Goal: Task Accomplishment & Management: Manage account settings

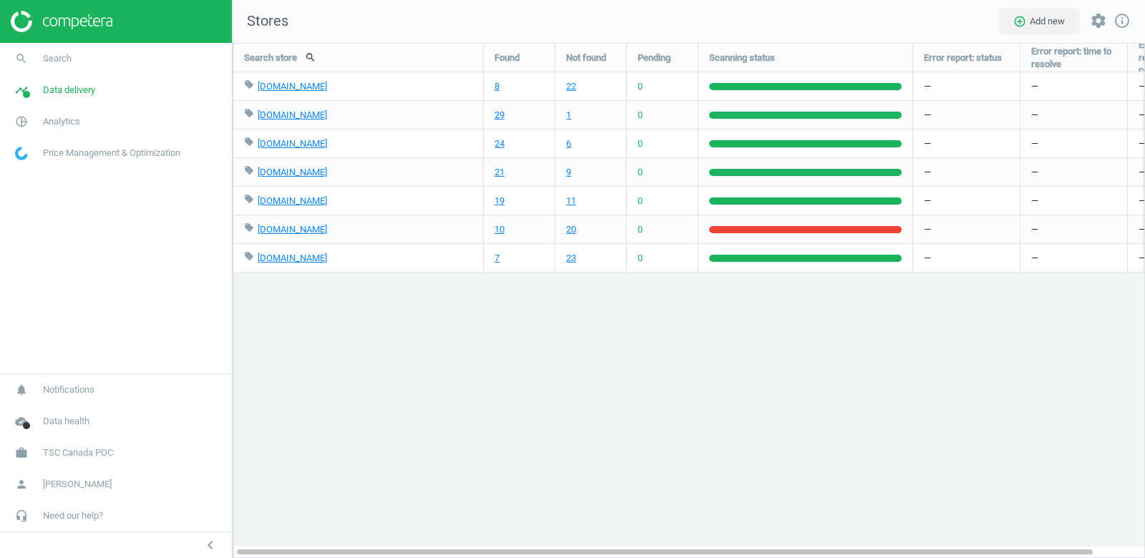
scroll to position [516, 913]
click at [74, 450] on span "TSC Canada POC" at bounding box center [78, 453] width 70 height 13
click at [52, 407] on span "Switch campaign" at bounding box center [48, 410] width 64 height 11
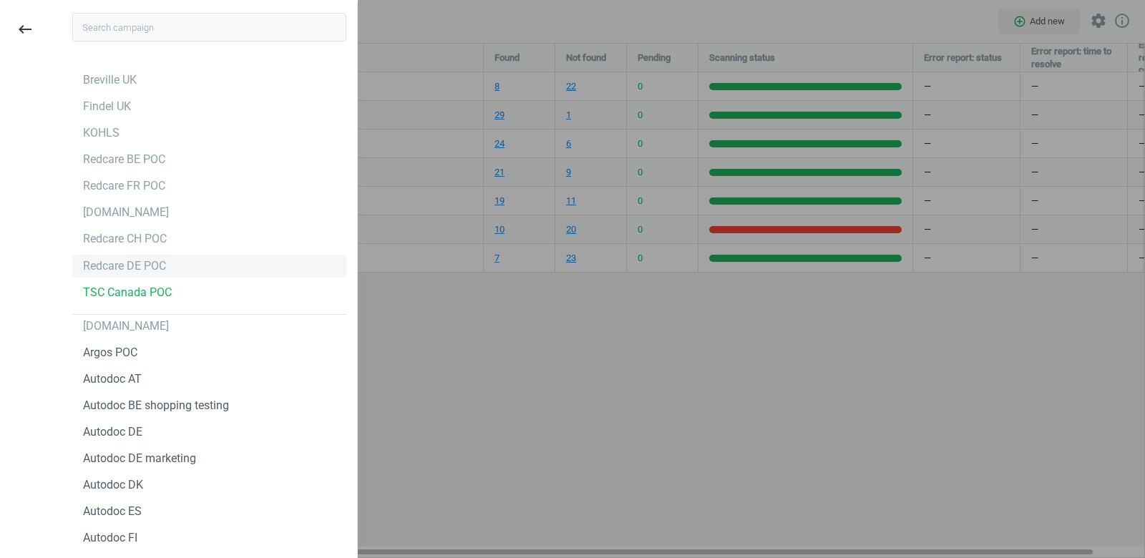
click at [145, 270] on div "Redcare DE POC" at bounding box center [124, 266] width 83 height 16
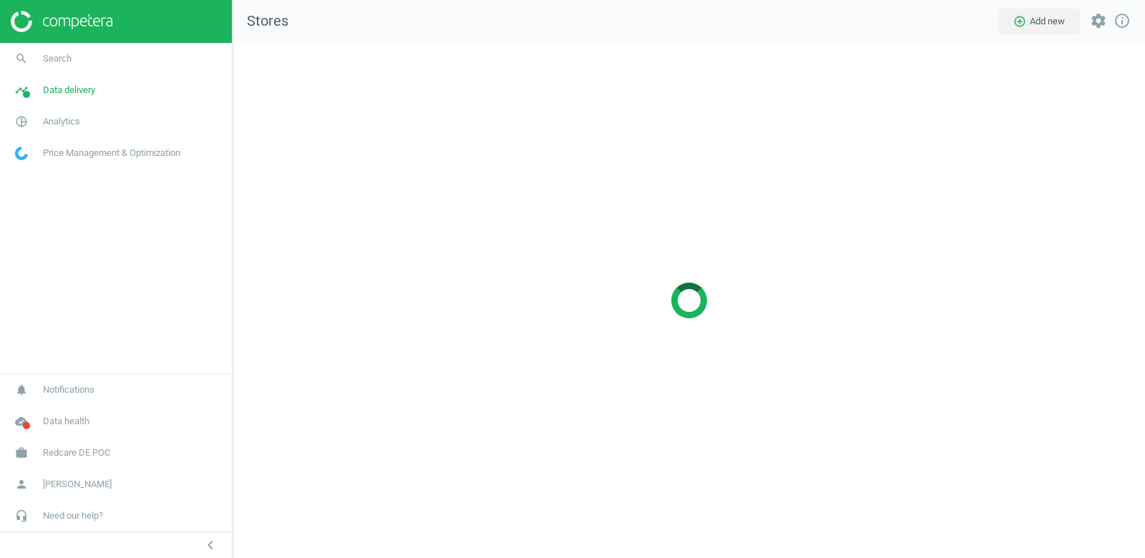
scroll to position [516, 913]
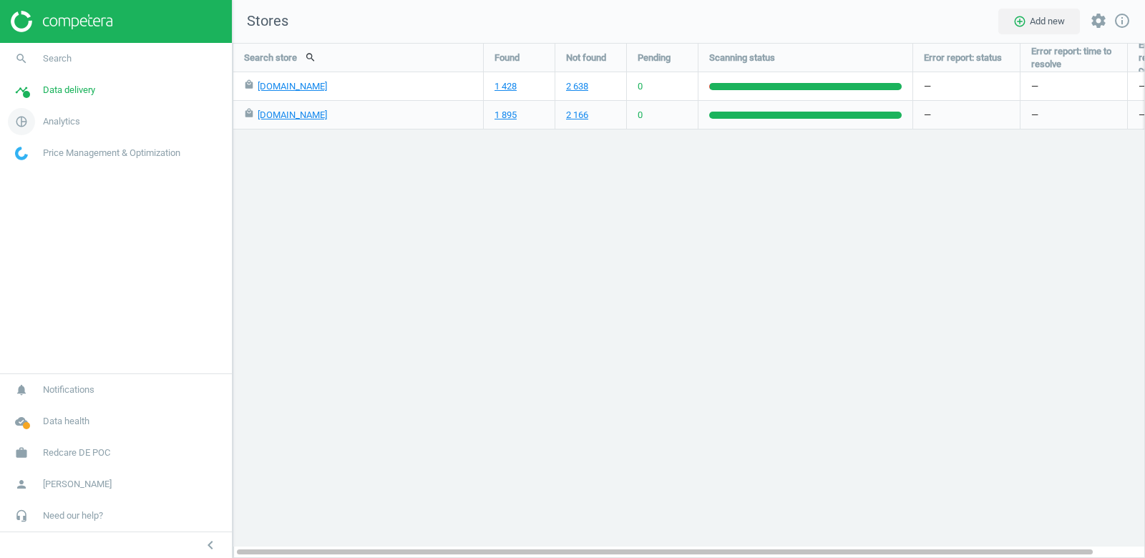
click at [66, 122] on span "Analytics" at bounding box center [61, 121] width 37 height 13
click at [33, 173] on span "Products" at bounding box center [33, 173] width 34 height 11
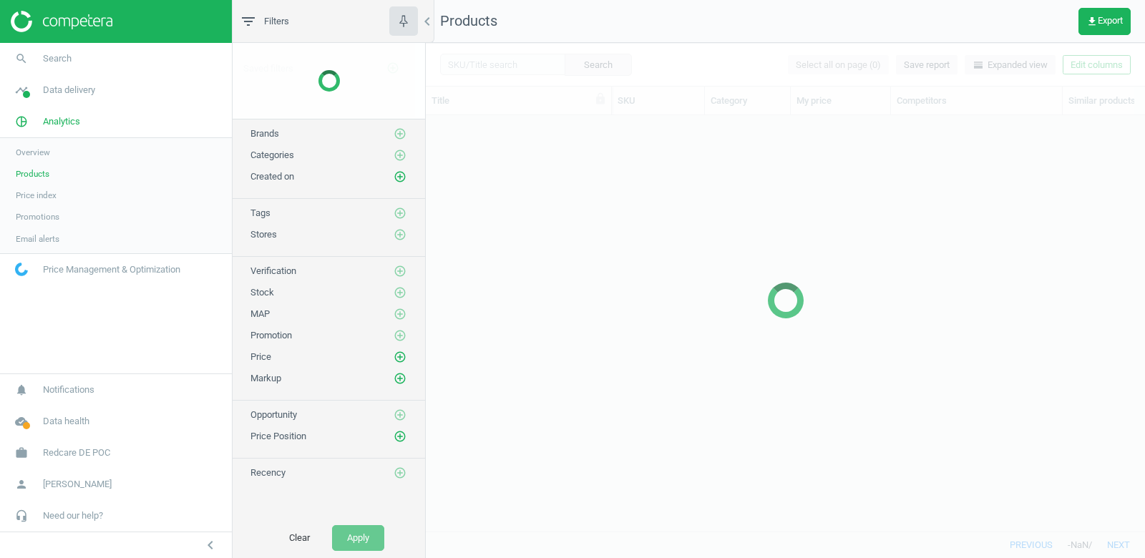
scroll to position [416, 719]
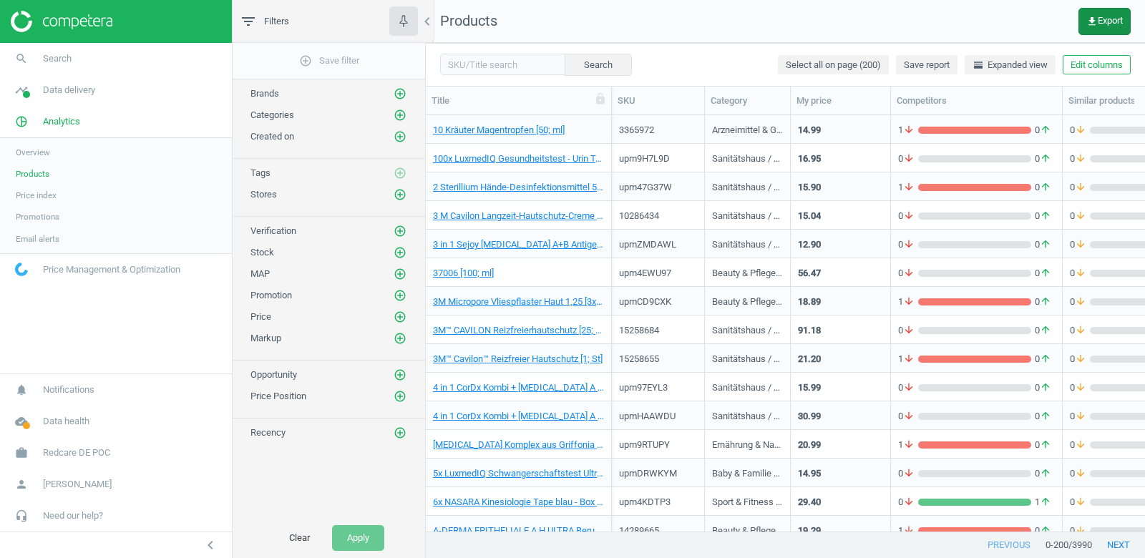
click at [1097, 18] on span "get_app Export" at bounding box center [1104, 21] width 36 height 11
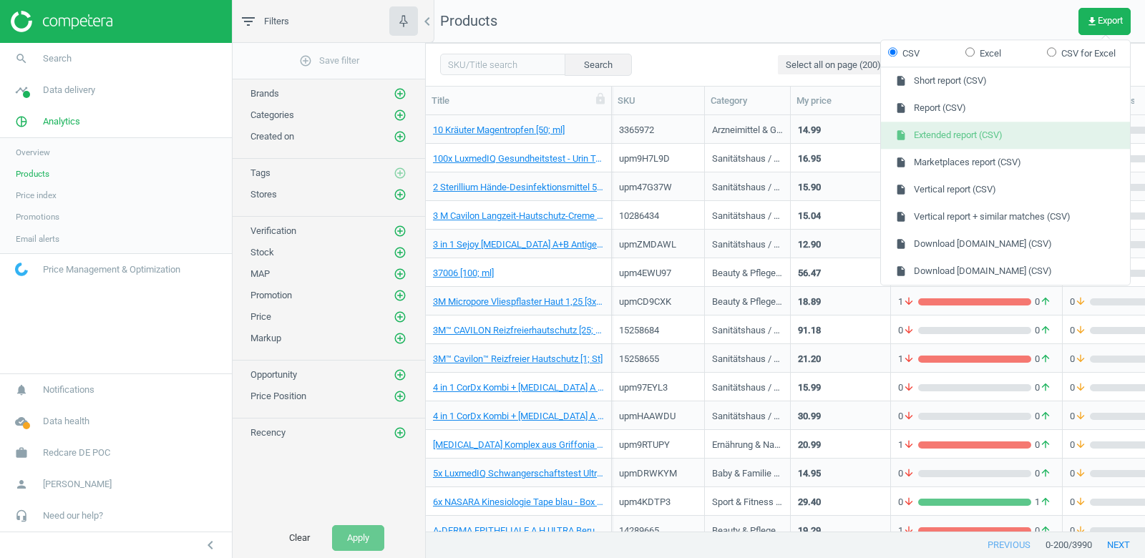
click at [1015, 133] on button "insert_drive_file Extended report (CSV)" at bounding box center [1005, 135] width 249 height 27
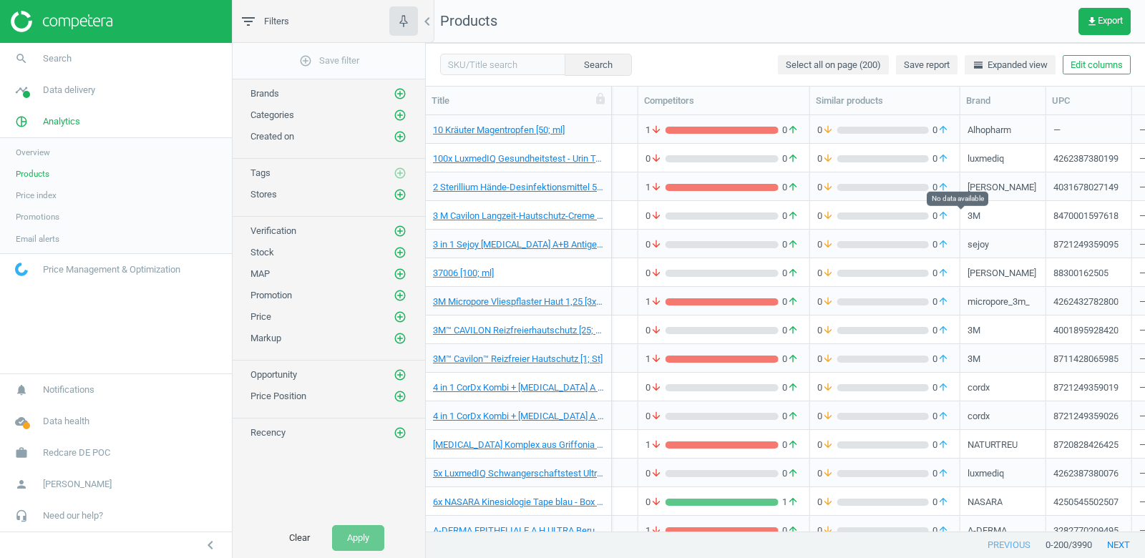
scroll to position [0, 254]
click at [1068, 70] on button "Edit columns" at bounding box center [1097, 65] width 68 height 20
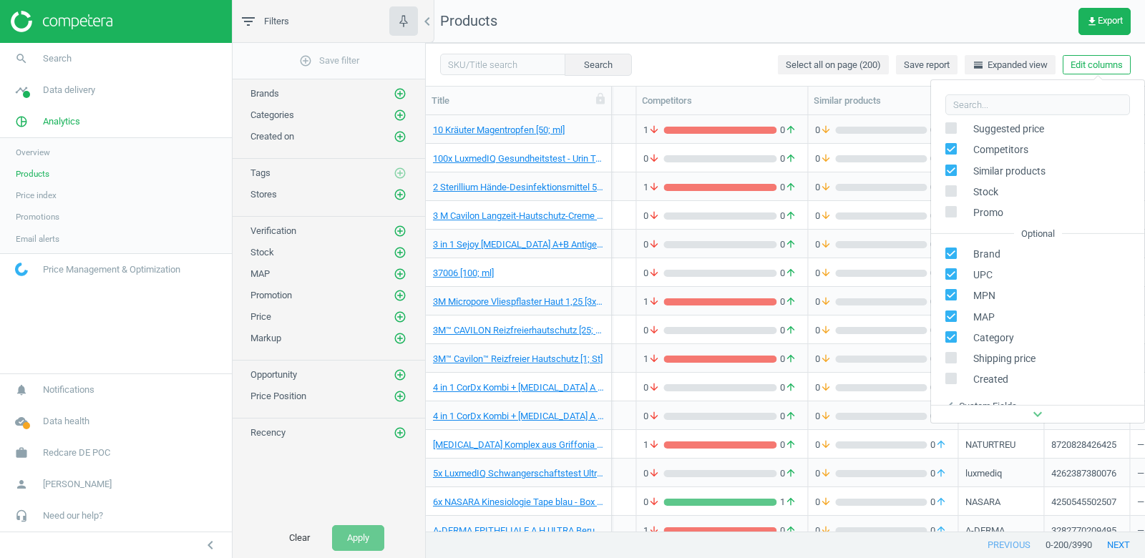
scroll to position [162, 0]
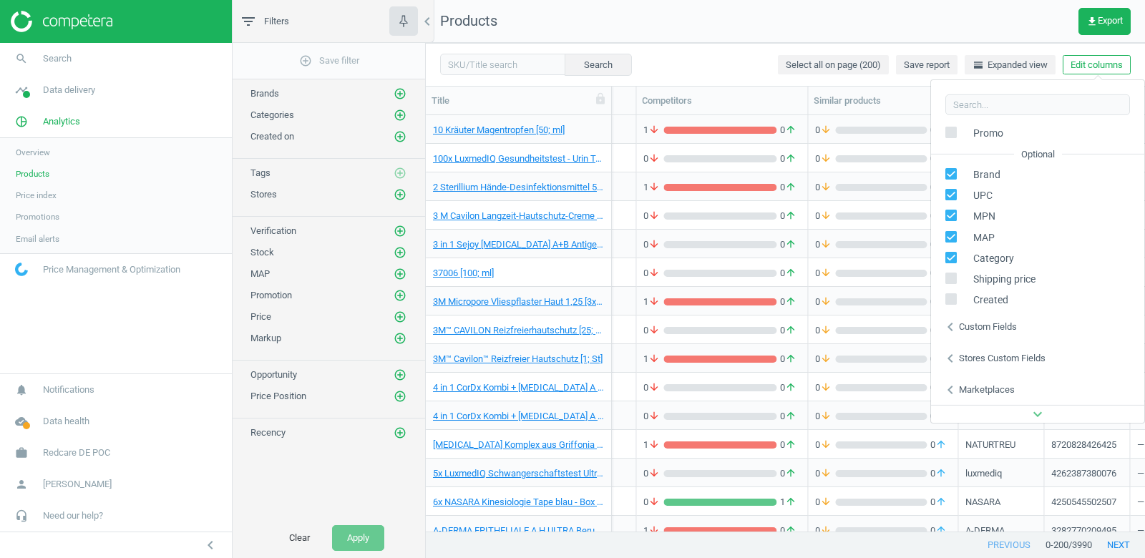
click at [984, 352] on div "Stores custom fields" at bounding box center [1002, 358] width 87 height 13
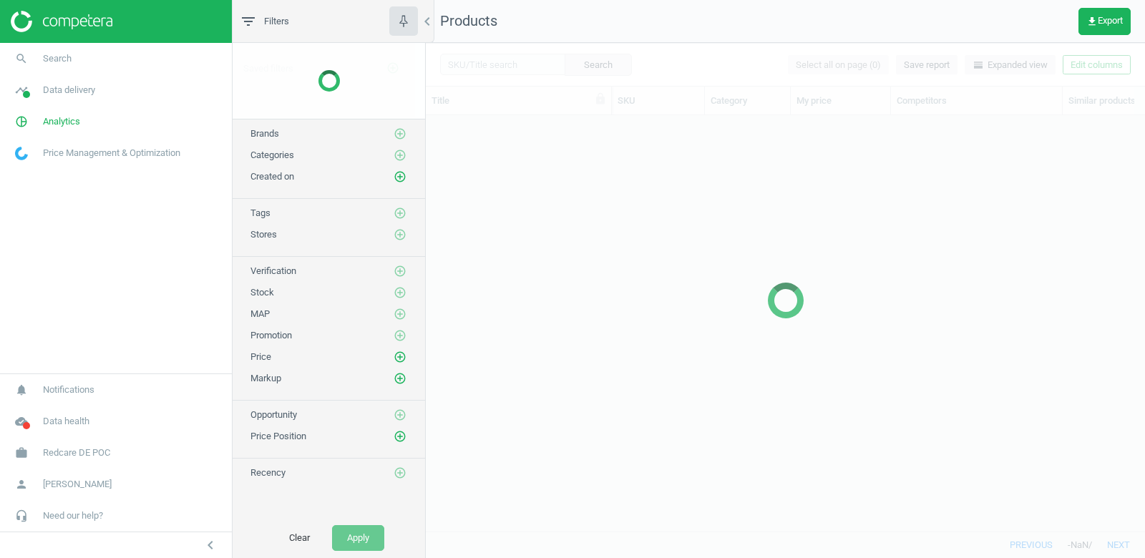
scroll to position [416, 719]
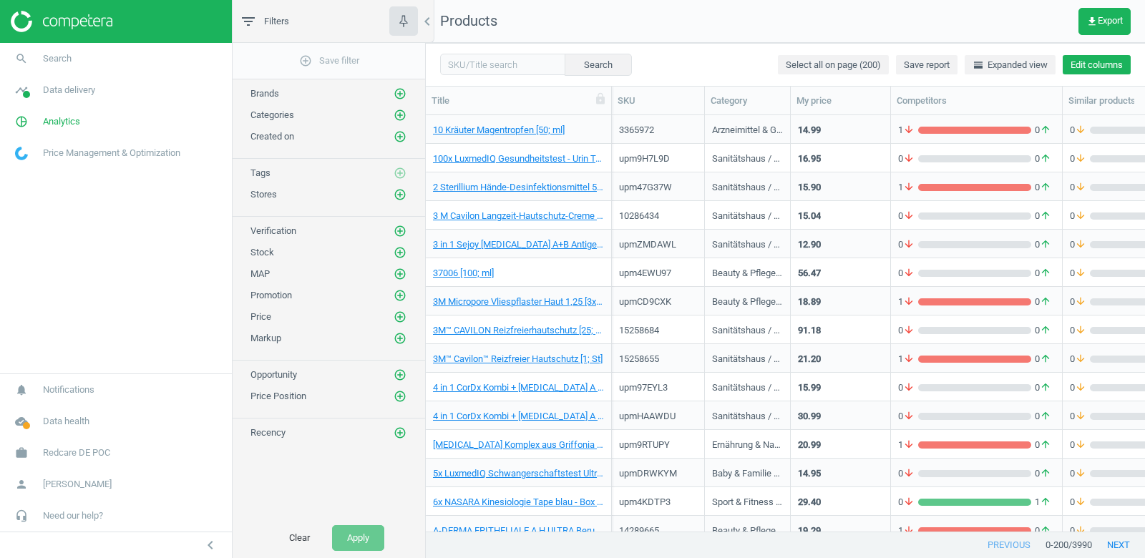
click at [1098, 66] on button "Edit columns" at bounding box center [1097, 65] width 68 height 20
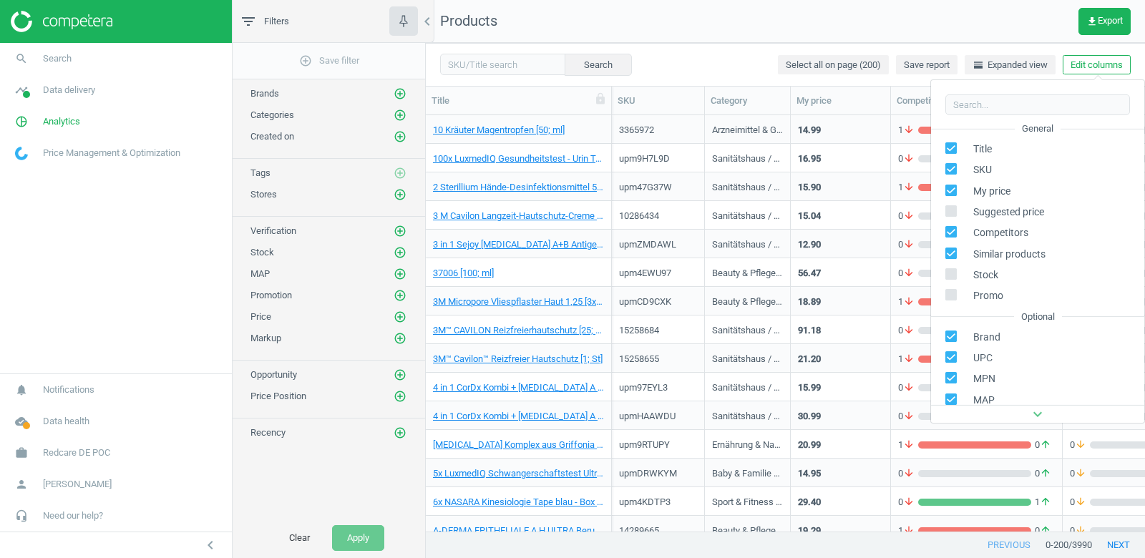
scroll to position [162, 0]
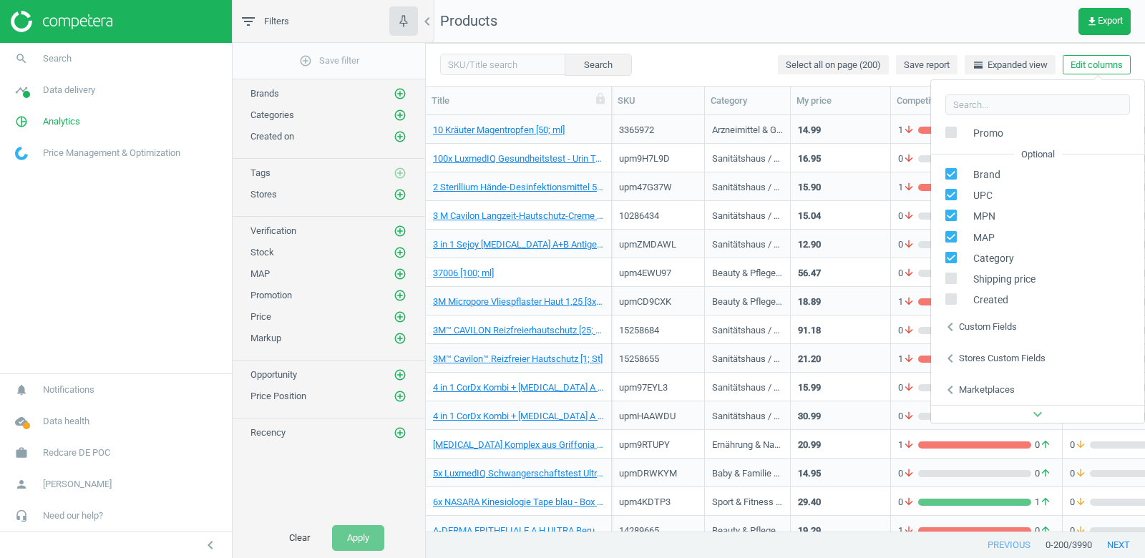
click at [998, 356] on div "Stores custom fields" at bounding box center [1002, 358] width 87 height 13
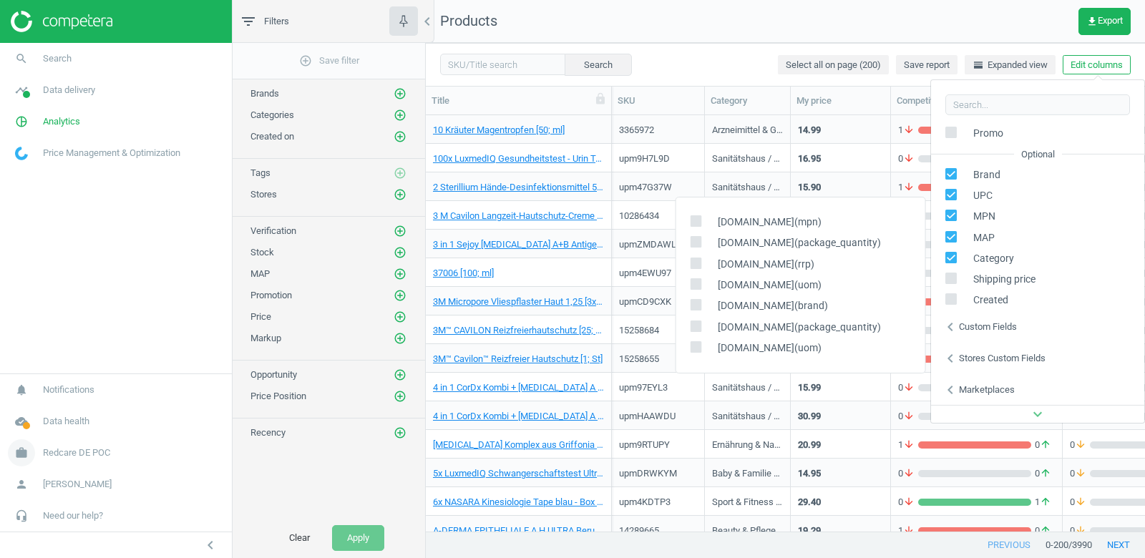
click at [86, 451] on span "Redcare DE POC" at bounding box center [76, 453] width 67 height 13
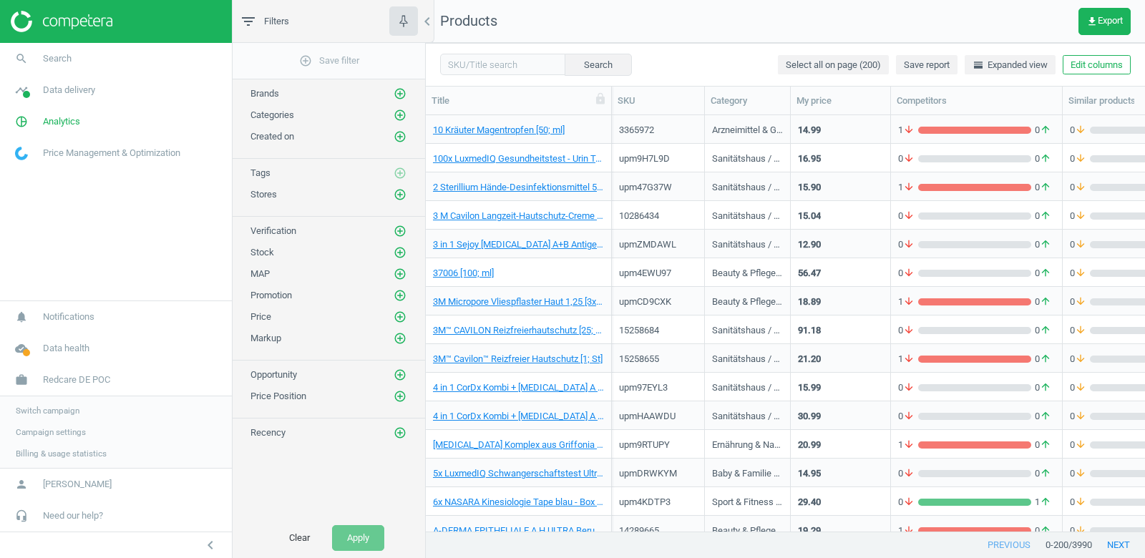
click at [57, 414] on span "Switch campaign" at bounding box center [48, 410] width 64 height 11
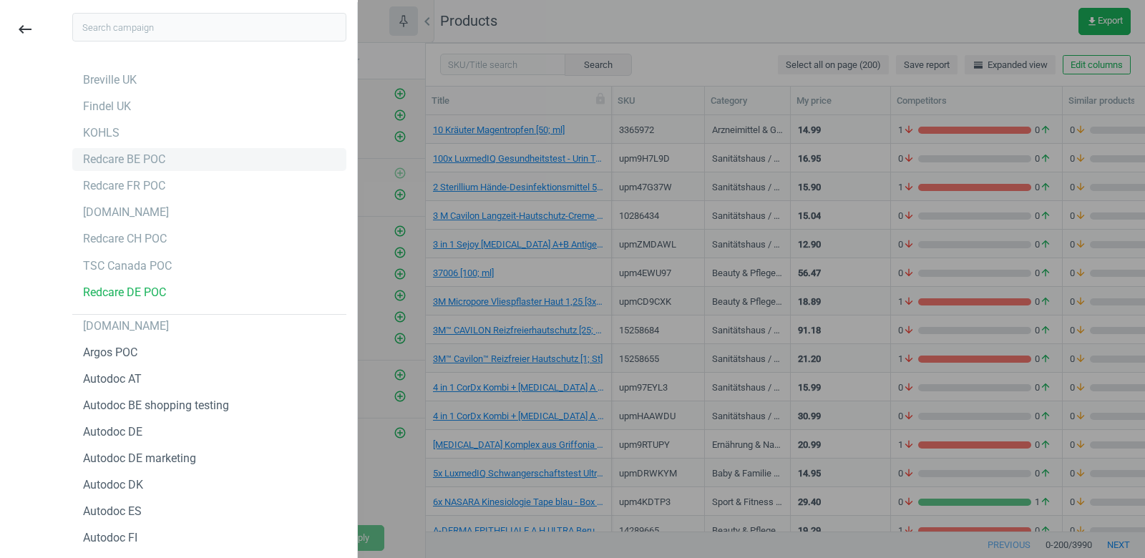
click at [145, 157] on div "Redcare BE POC" at bounding box center [124, 160] width 82 height 16
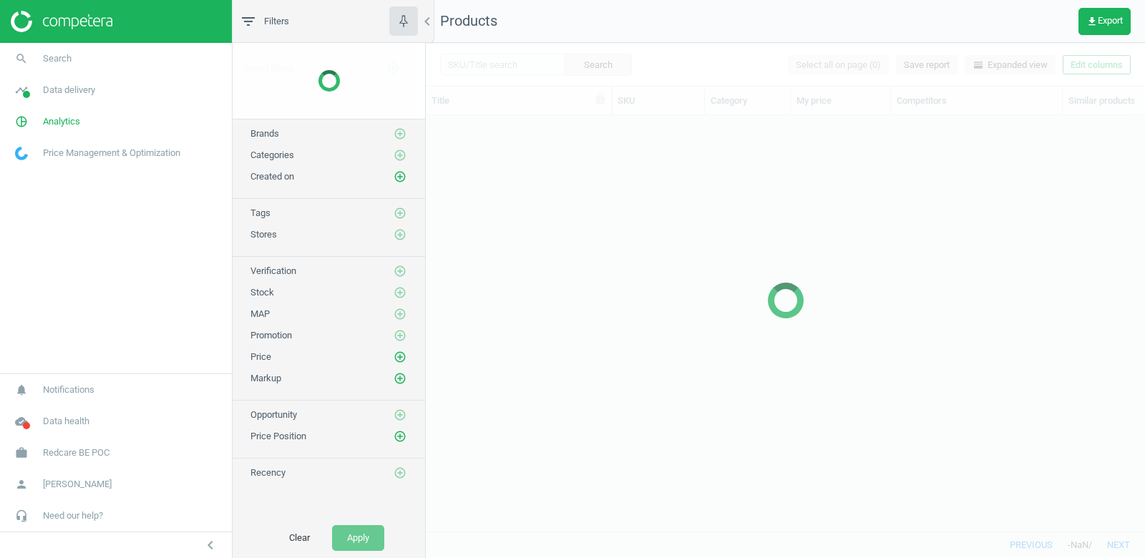
scroll to position [416, 719]
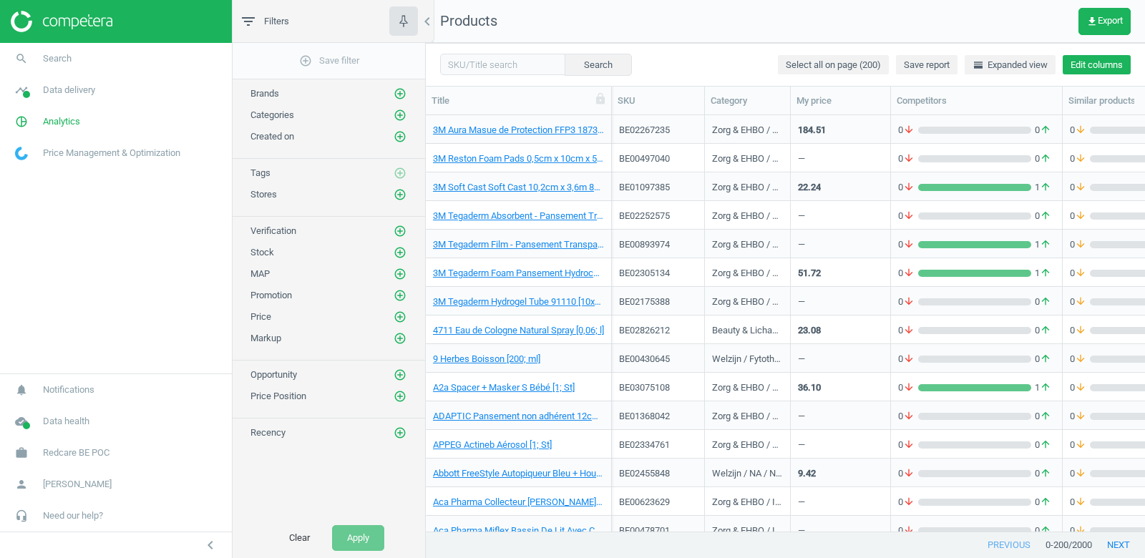
click at [1108, 65] on button "Edit columns" at bounding box center [1097, 65] width 68 height 20
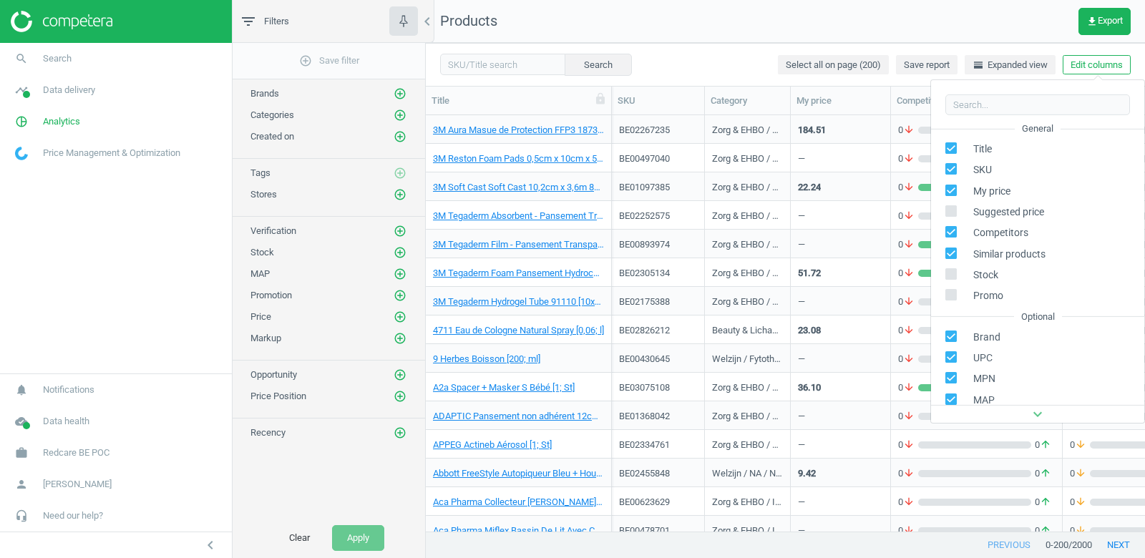
scroll to position [194, 0]
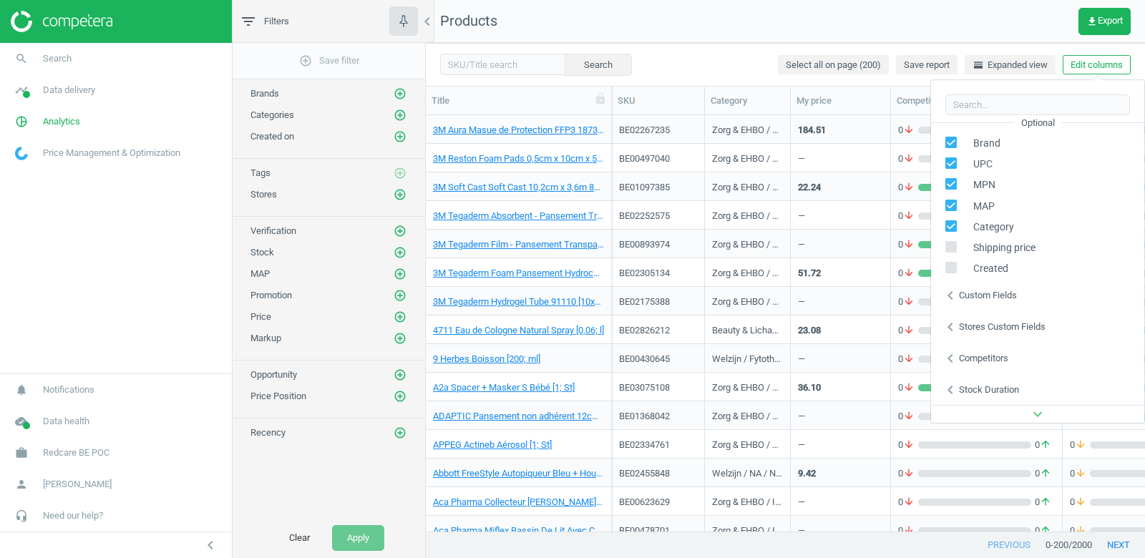
click at [979, 328] on div "Stores custom fields" at bounding box center [1002, 327] width 87 height 13
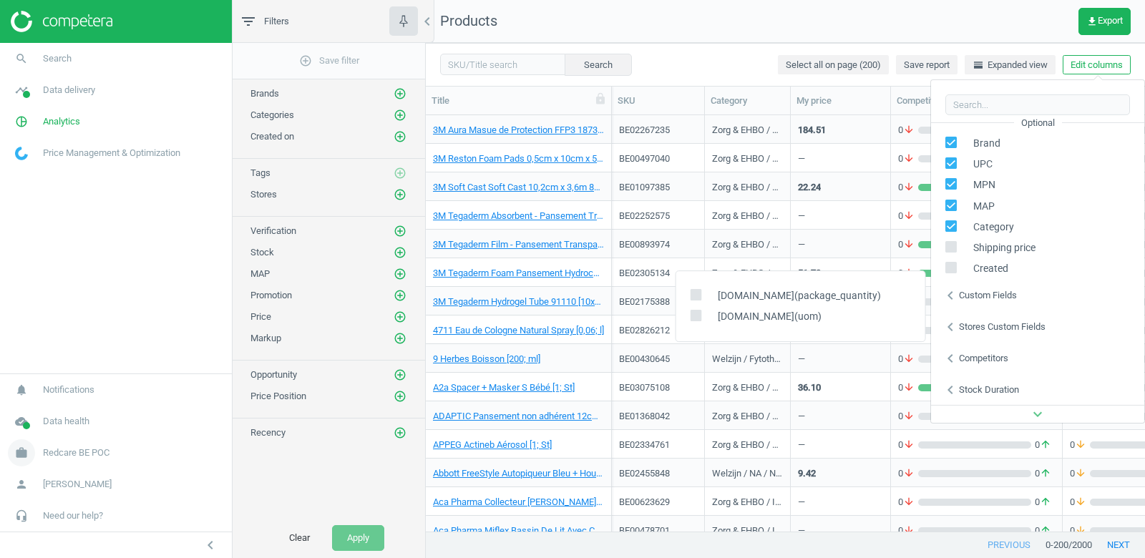
click at [61, 452] on span "Redcare BE POC" at bounding box center [76, 453] width 67 height 13
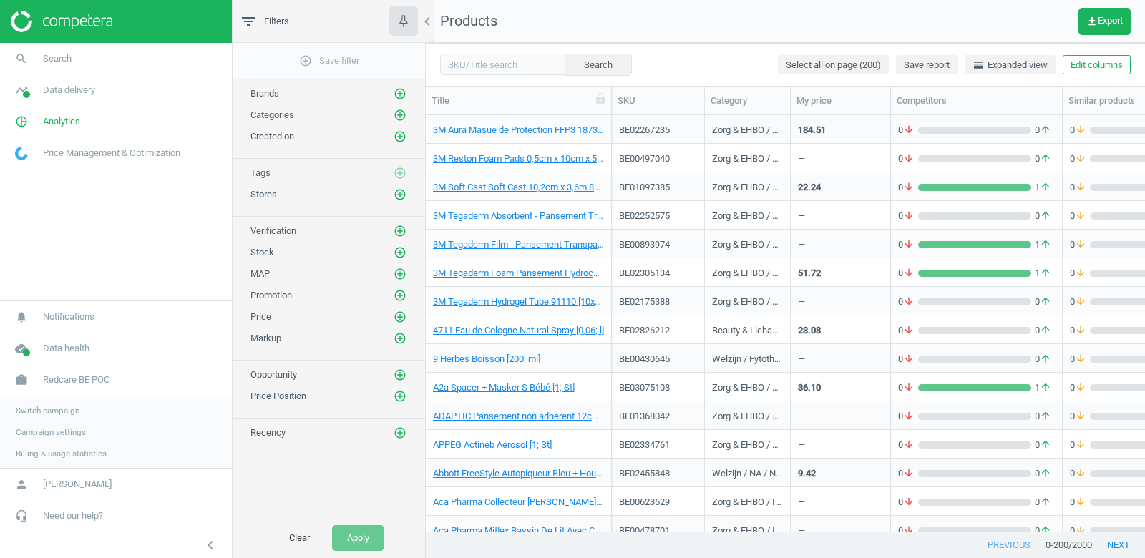
click at [45, 409] on span "Switch campaign" at bounding box center [48, 410] width 64 height 11
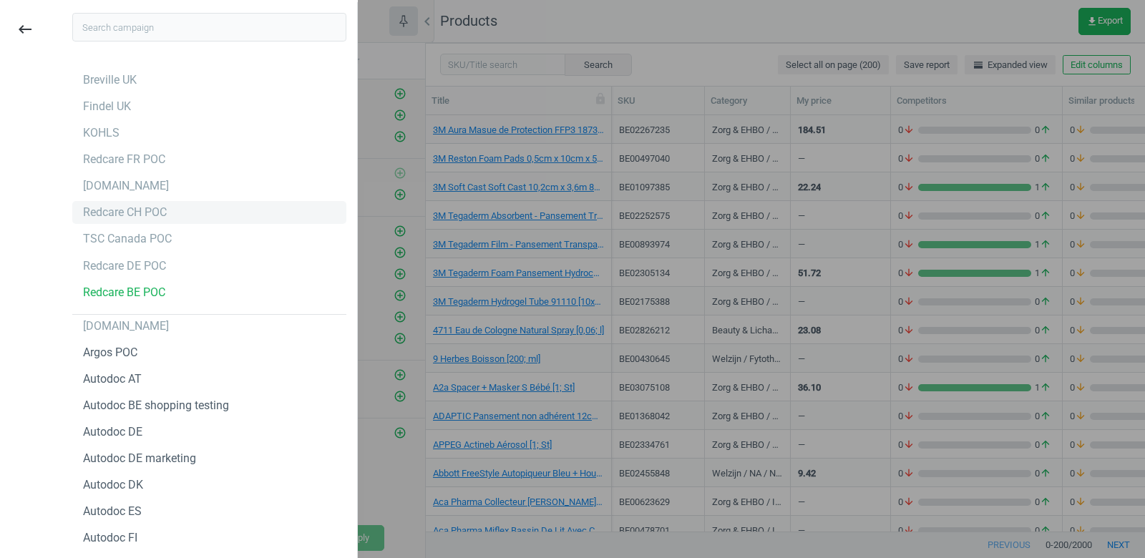
click at [147, 205] on div "Redcare CH POC" at bounding box center [125, 213] width 84 height 16
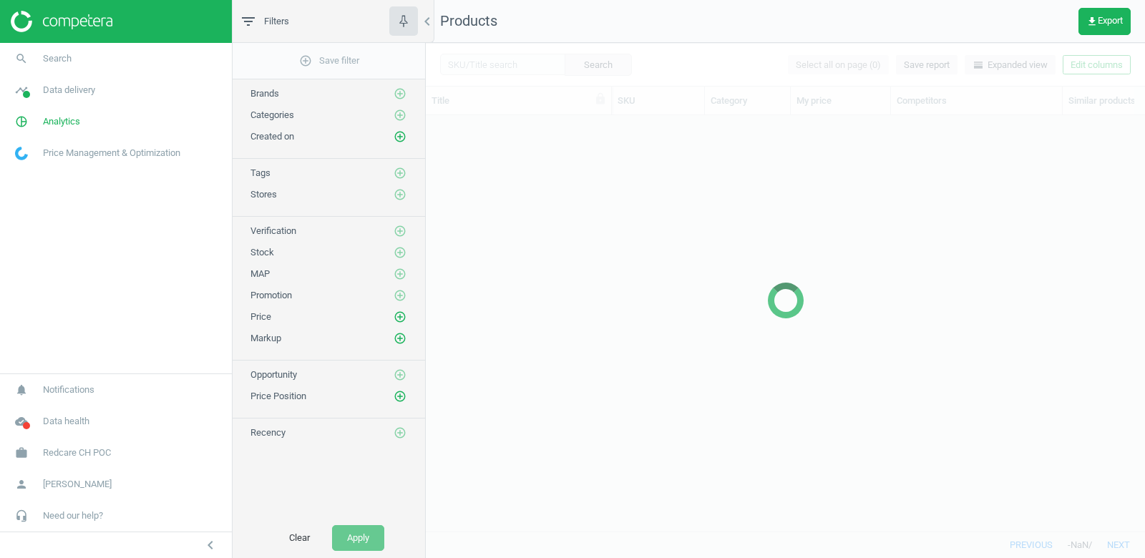
scroll to position [416, 719]
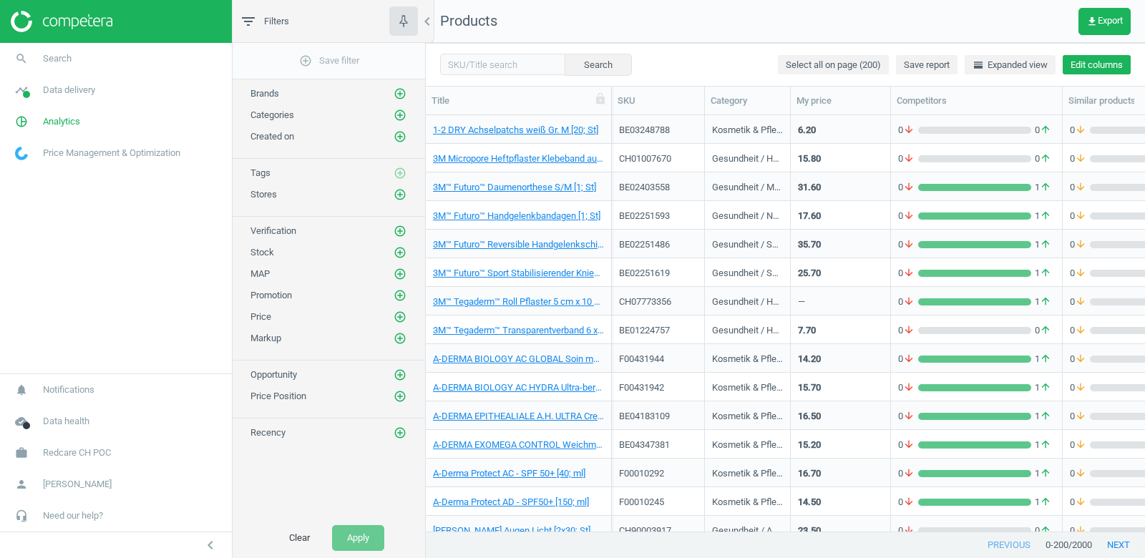
click at [1098, 60] on button "Edit columns" at bounding box center [1097, 65] width 68 height 20
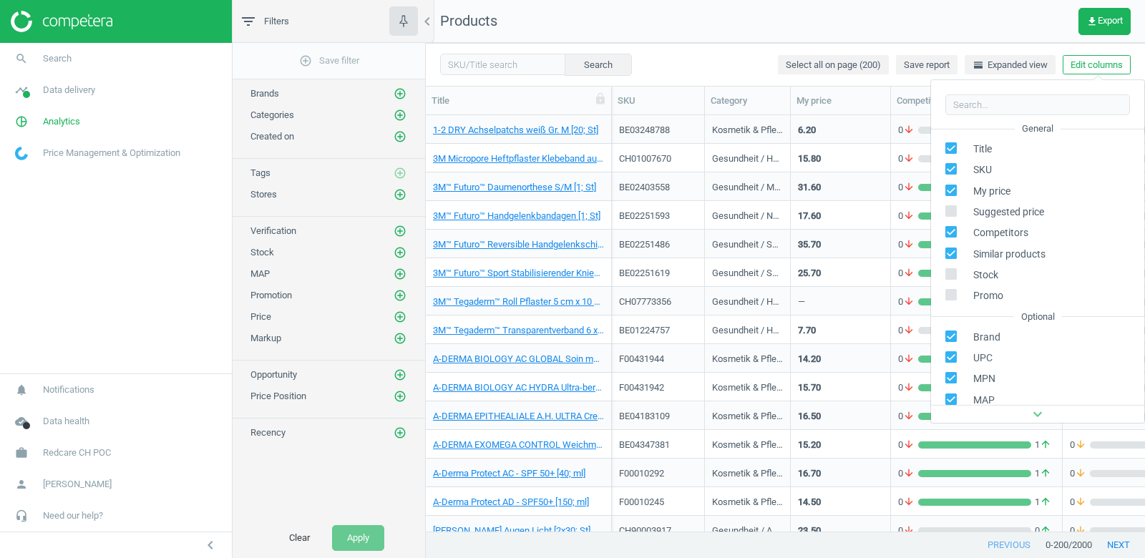
scroll to position [194, 0]
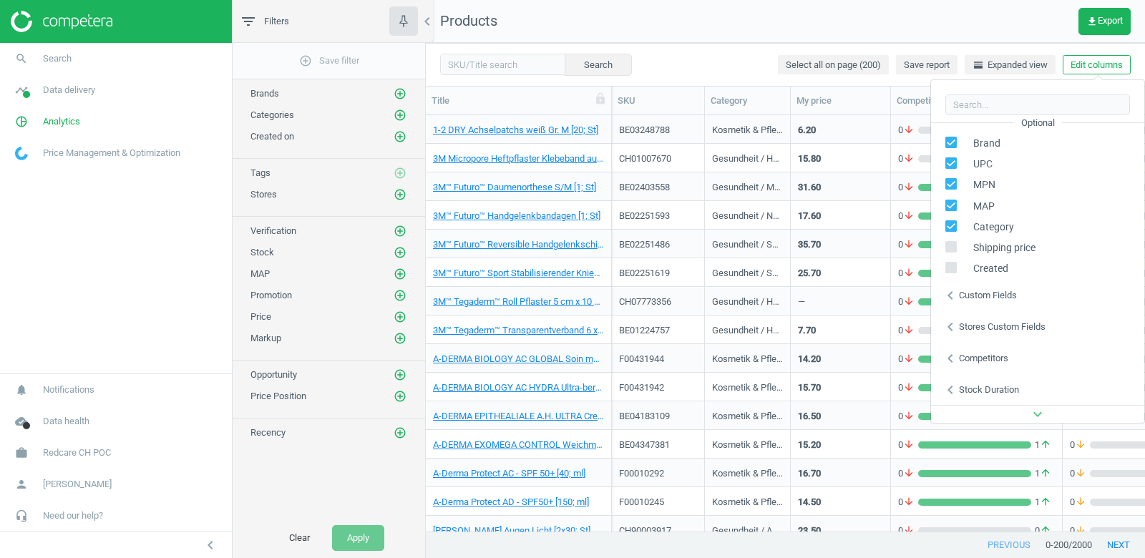
click at [978, 322] on div "Stores custom fields" at bounding box center [1002, 327] width 87 height 13
click at [59, 454] on span "Redcare CH POC" at bounding box center [77, 453] width 68 height 13
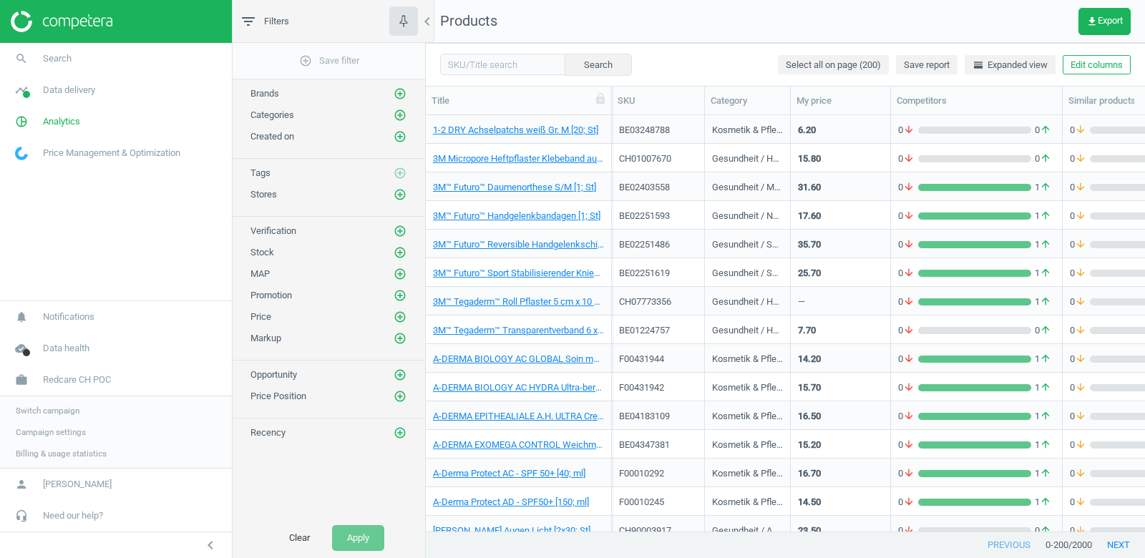
click at [62, 408] on span "Switch campaign" at bounding box center [48, 410] width 64 height 11
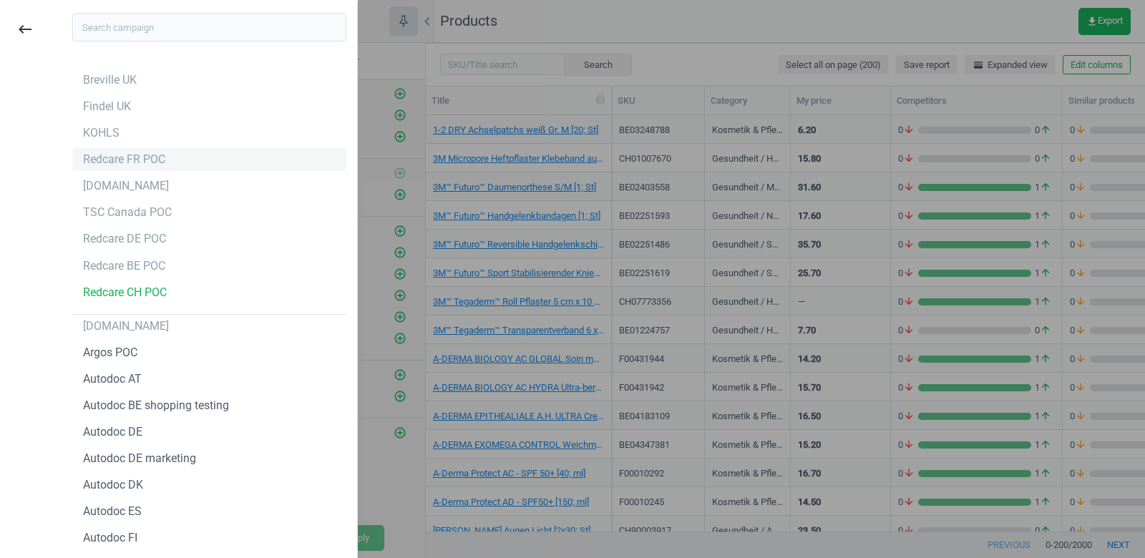
click at [137, 162] on div "Redcare FR POC" at bounding box center [124, 160] width 82 height 16
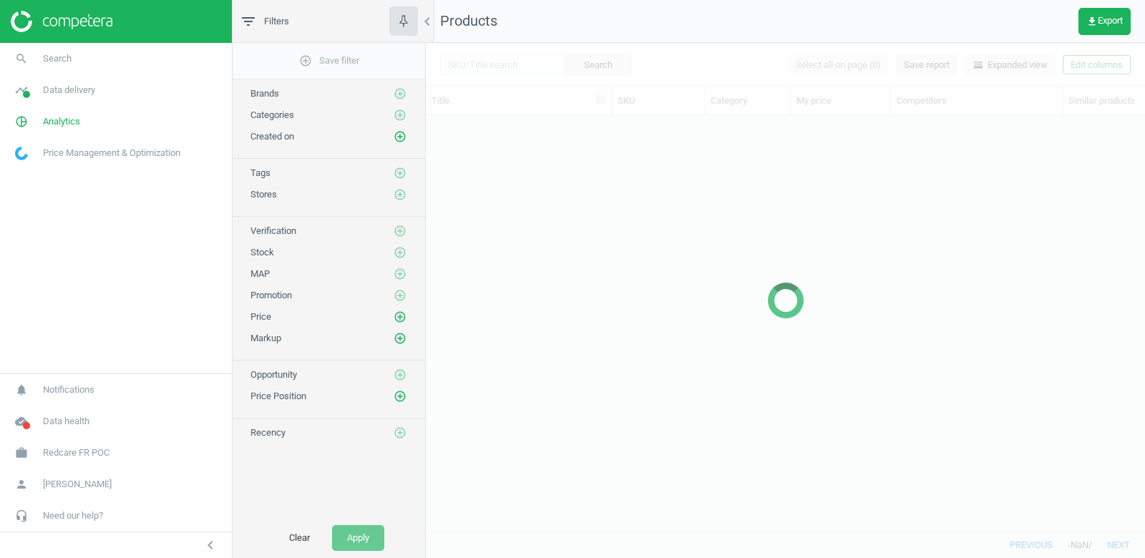
scroll to position [416, 719]
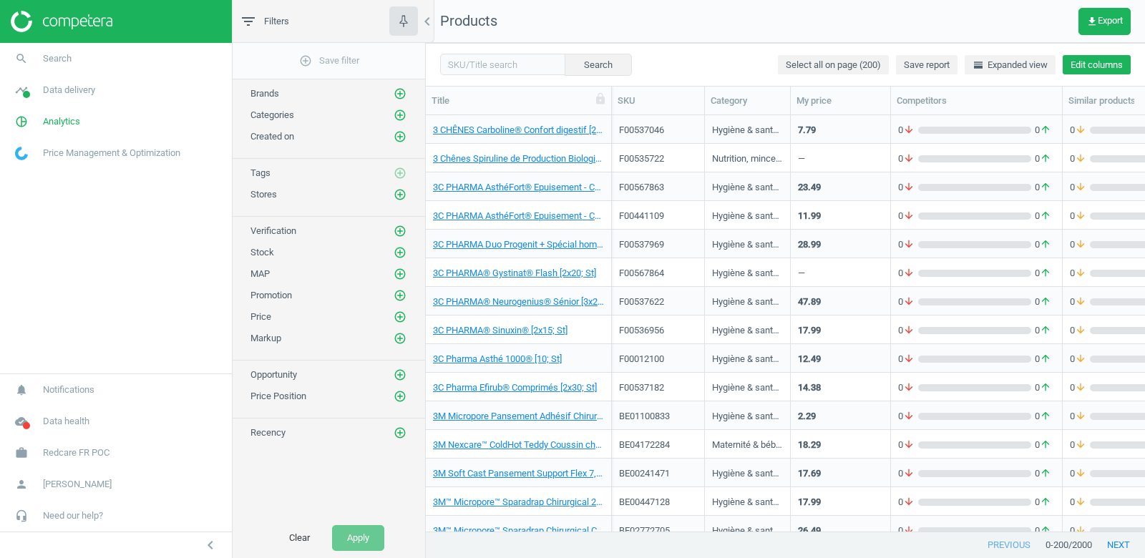
click at [1088, 60] on button "Edit columns" at bounding box center [1097, 65] width 68 height 20
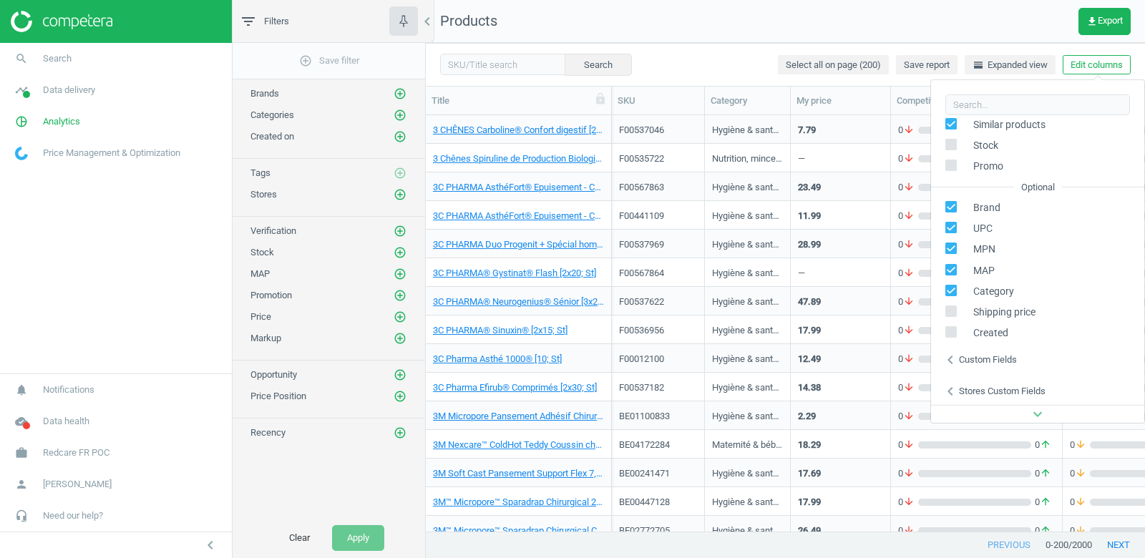
scroll to position [194, 0]
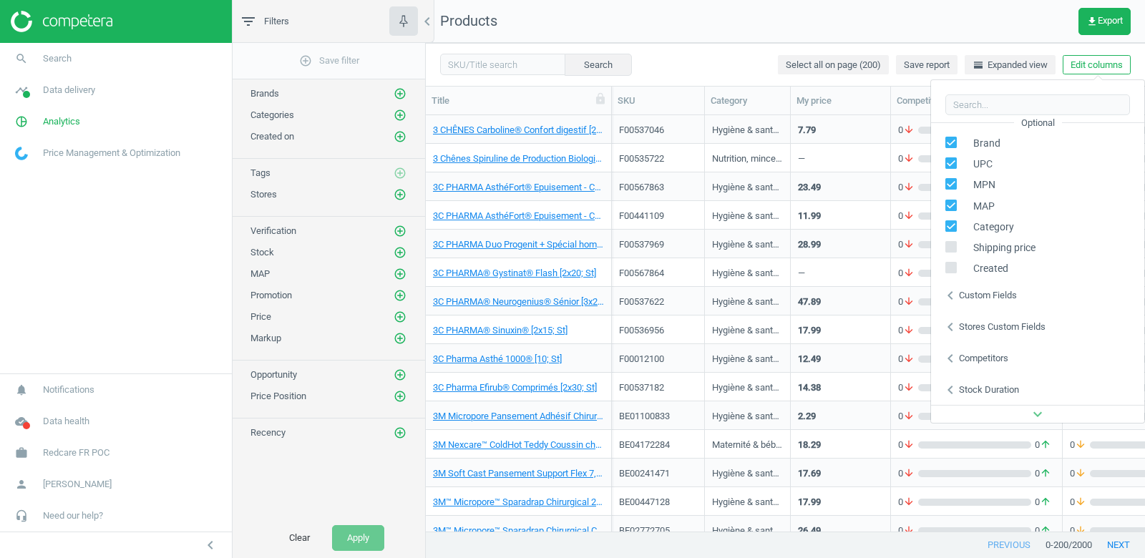
click at [1011, 330] on div "Stores custom fields" at bounding box center [1002, 327] width 87 height 13
